Goal: Transaction & Acquisition: Purchase product/service

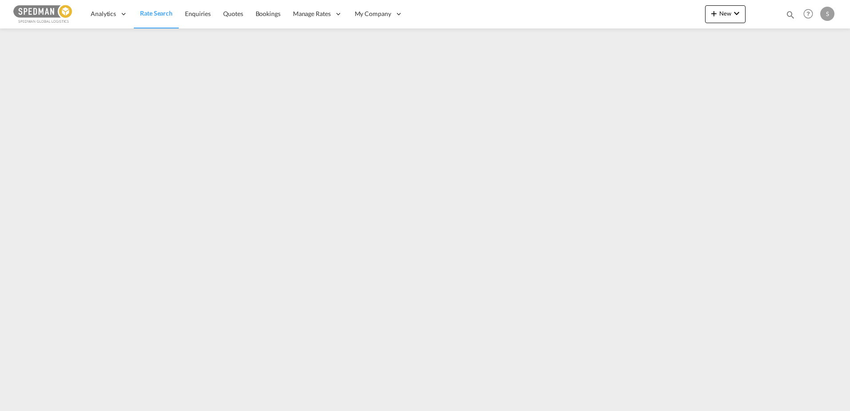
click at [156, 12] on span "Rate Search" at bounding box center [156, 13] width 32 height 8
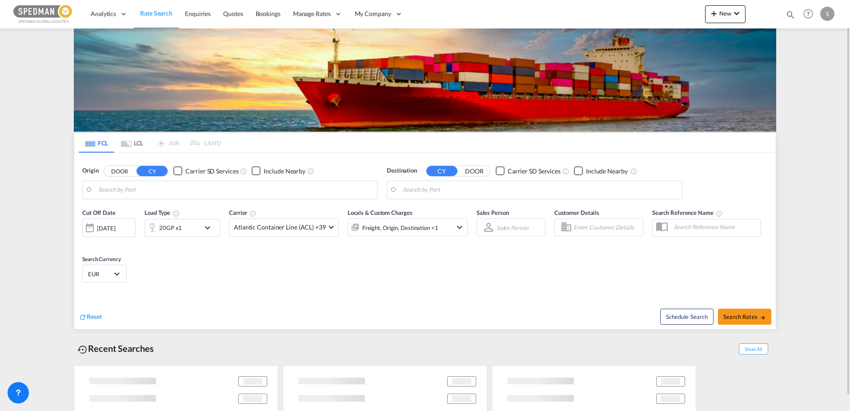
type input "[PERSON_NAME], NOMSS"
type input "[GEOGRAPHIC_DATA], [GEOGRAPHIC_DATA]"
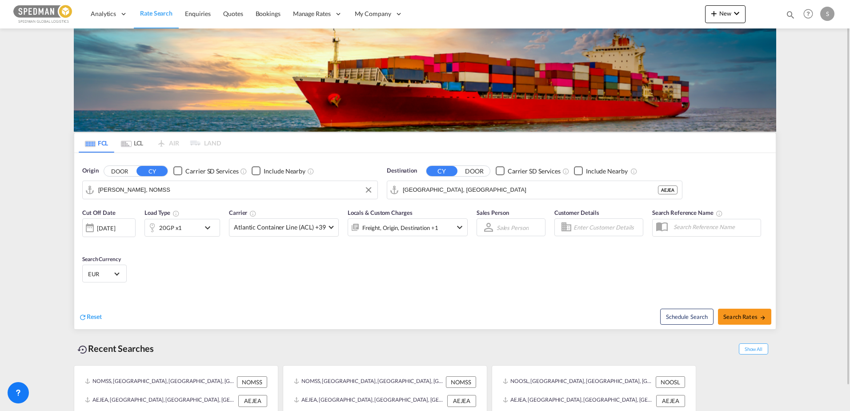
click at [180, 188] on input "[PERSON_NAME], NOMSS" at bounding box center [235, 189] width 275 height 13
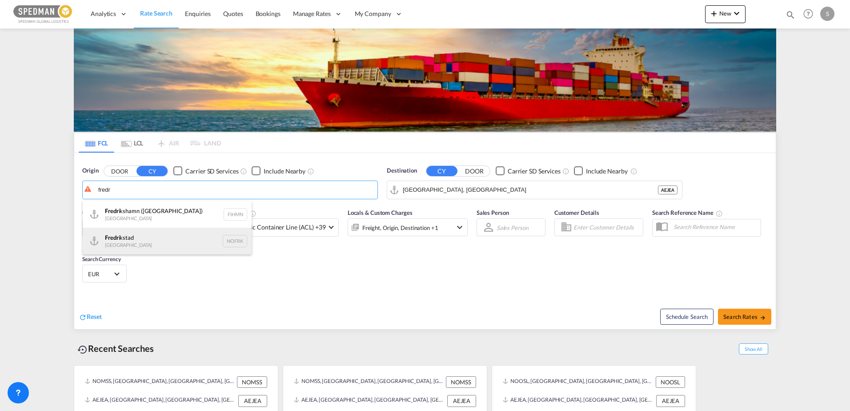
click at [139, 242] on div "[PERSON_NAME] [GEOGRAPHIC_DATA] NOFRK" at bounding box center [167, 241] width 169 height 27
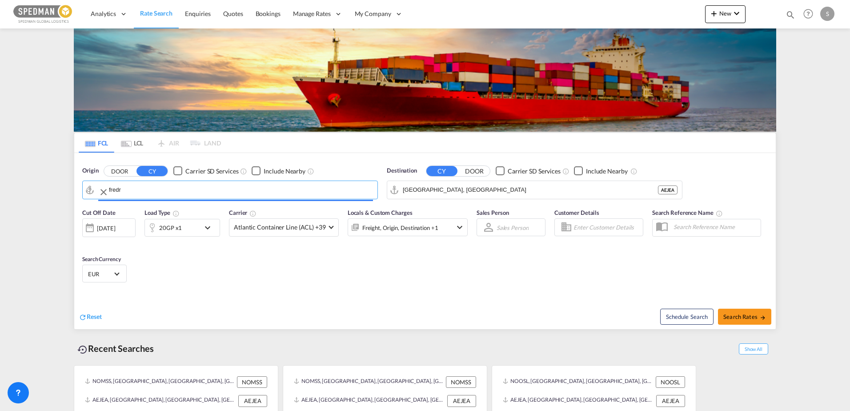
type input "Fredrikstad, NOFRK"
click at [460, 195] on input "[GEOGRAPHIC_DATA], [GEOGRAPHIC_DATA]" at bounding box center [540, 189] width 275 height 13
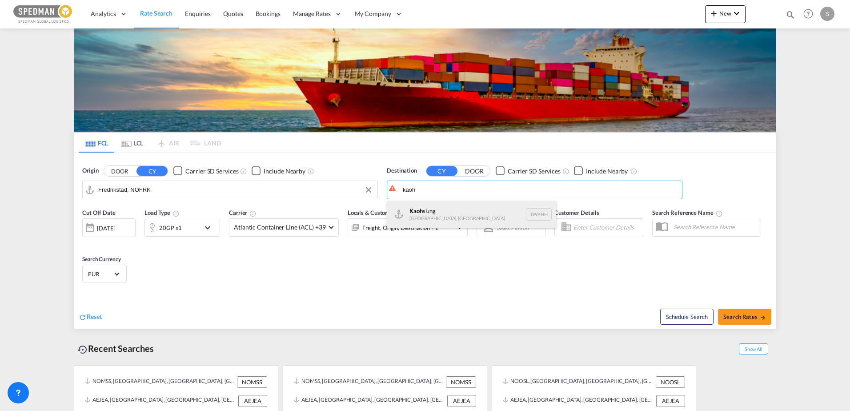
click at [455, 206] on div "Kaoh siung [GEOGRAPHIC_DATA], Province of [GEOGRAPHIC_DATA] [GEOGRAPHIC_DATA]" at bounding box center [471, 214] width 169 height 27
type input "[GEOGRAPHIC_DATA], TWKHH"
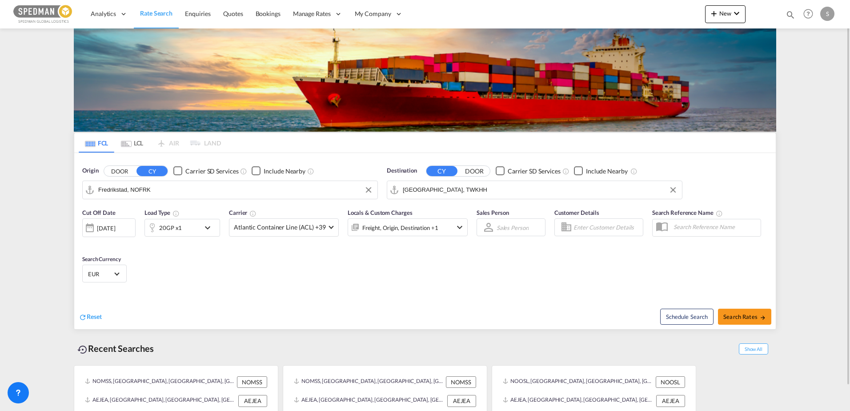
click at [182, 228] on div "20GP x1" at bounding box center [172, 228] width 55 height 18
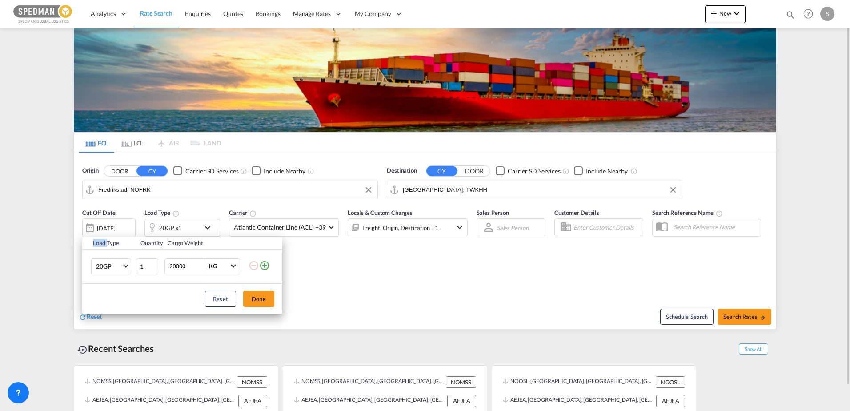
click at [182, 228] on div "Load Type Quantity Cargo Weight 20GP 20GP 40GP 40HC 45HC 20RE 40RE 40HR 20OT 40…" at bounding box center [425, 205] width 850 height 411
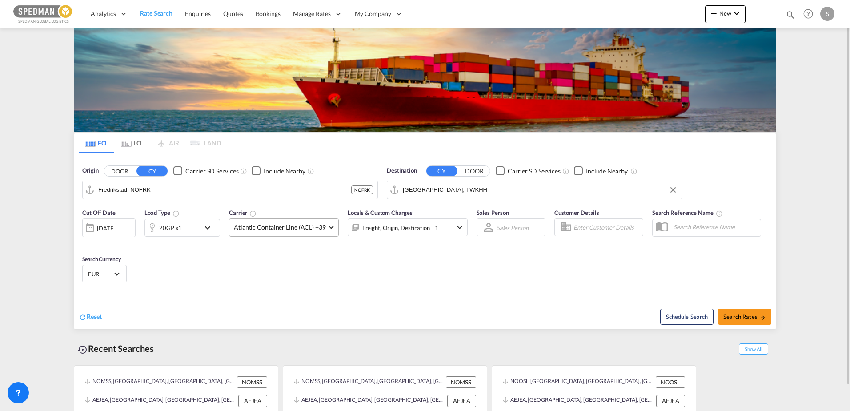
click at [268, 224] on span "Atlantic Container Line (ACL) +39" at bounding box center [280, 227] width 92 height 9
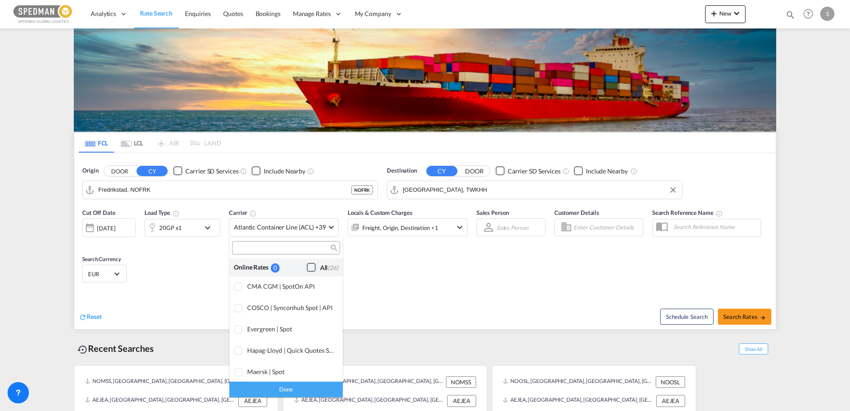
click at [307, 264] on div "Checkbox No Ink" at bounding box center [311, 267] width 9 height 9
click at [750, 316] on md-backdrop at bounding box center [425, 205] width 850 height 411
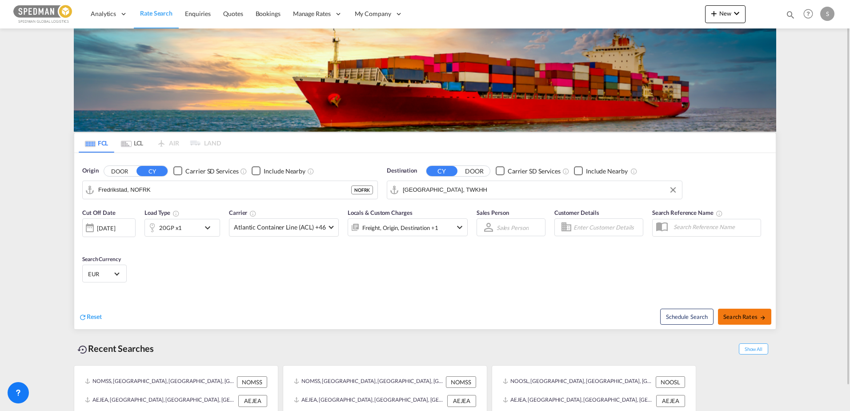
click at [750, 316] on span "Search Rates" at bounding box center [744, 316] width 43 height 7
type input "NOFRK to TWKHH / [DATE]"
